Goal: Information Seeking & Learning: Learn about a topic

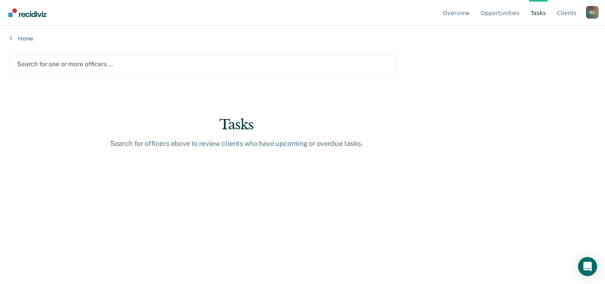
click at [63, 64] on div at bounding box center [203, 63] width 372 height 9
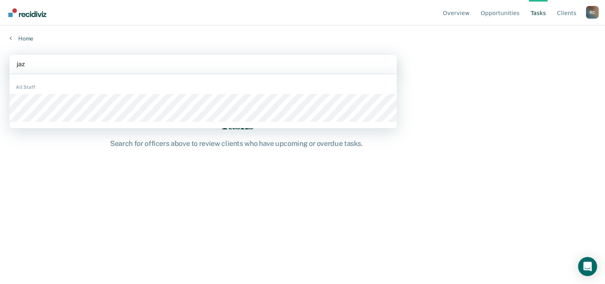
type input "jazz"
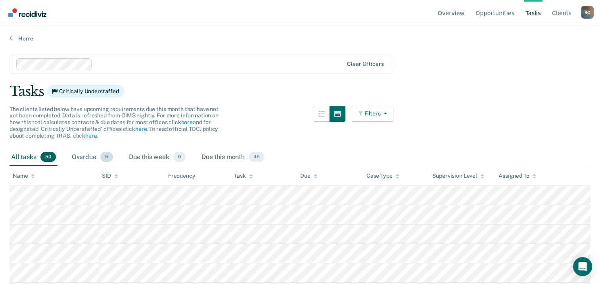
click at [87, 155] on div "Overdue 5" at bounding box center [92, 157] width 44 height 17
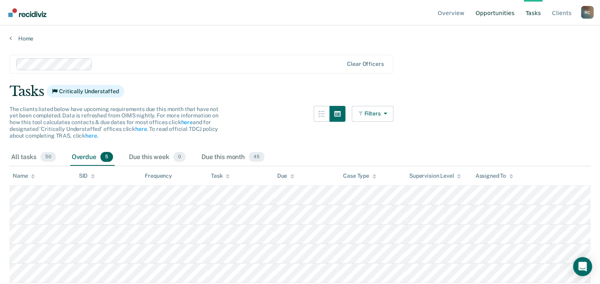
click at [509, 11] on link "Opportunities" at bounding box center [495, 12] width 42 height 25
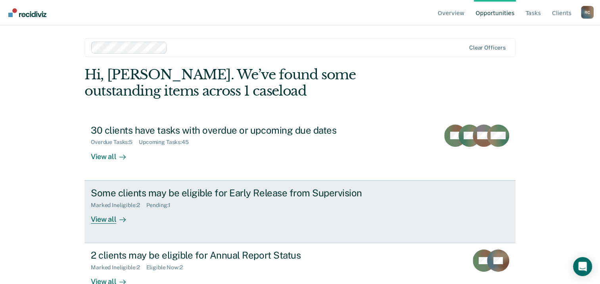
click at [143, 192] on div "Some clients may be eligible for Early Release from Supervision" at bounding box center [230, 192] width 278 height 11
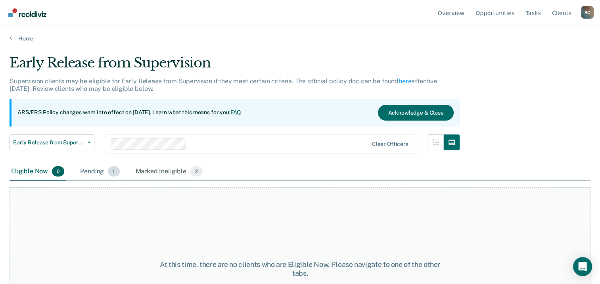
click at [90, 172] on div "Pending 1" at bounding box center [99, 171] width 42 height 17
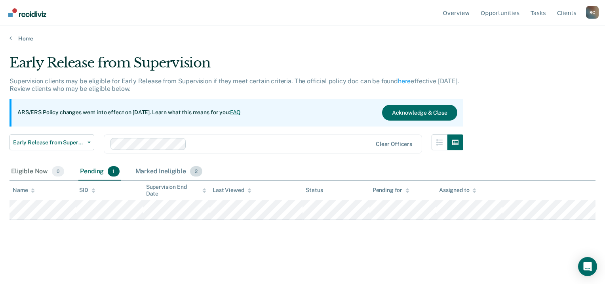
click at [150, 171] on div "Marked Ineligible 2" at bounding box center [169, 171] width 71 height 17
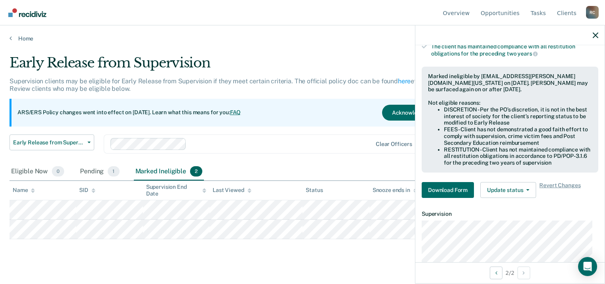
scroll to position [182, 0]
